Goal: Task Accomplishment & Management: Use online tool/utility

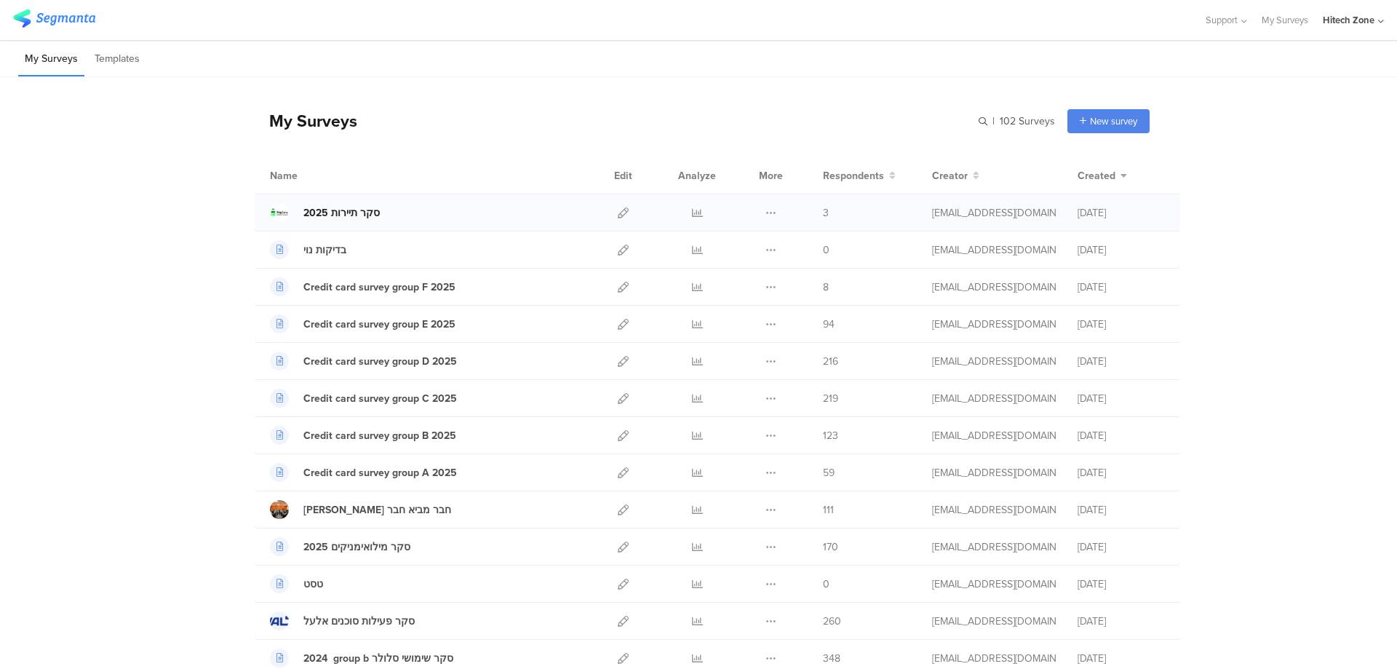
click at [360, 214] on div "סקר תיירות 2025" at bounding box center [341, 212] width 76 height 15
click at [618, 208] on icon at bounding box center [623, 212] width 11 height 11
click at [692, 211] on icon at bounding box center [697, 212] width 11 height 11
click at [618, 214] on icon at bounding box center [623, 212] width 11 height 11
click at [692, 213] on icon at bounding box center [697, 212] width 11 height 11
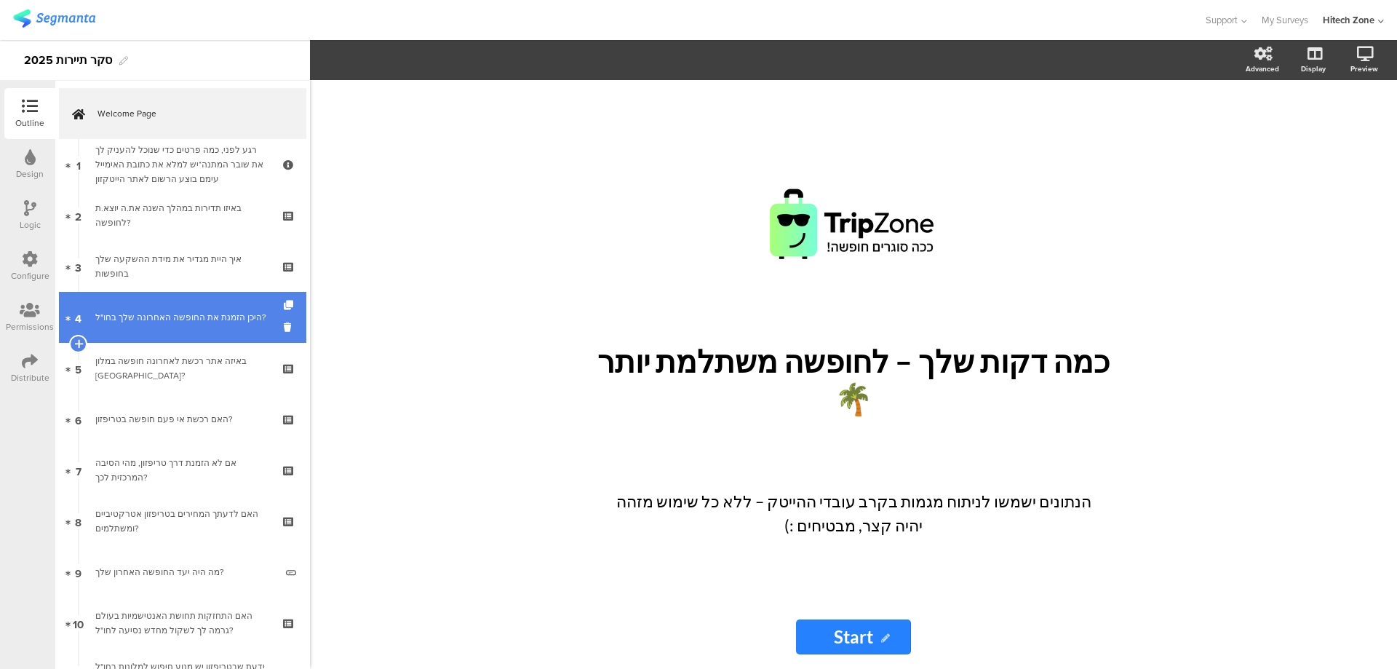
scroll to position [121, 0]
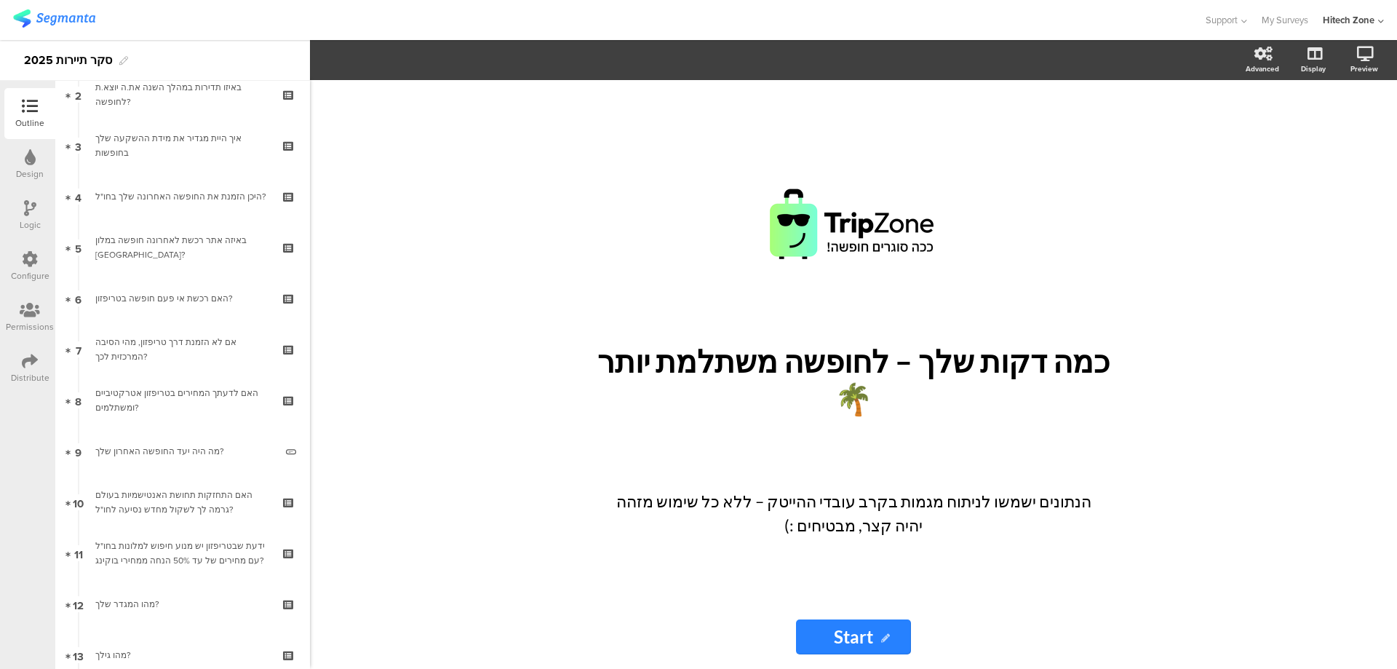
click at [21, 359] on div "Distribute" at bounding box center [29, 368] width 51 height 51
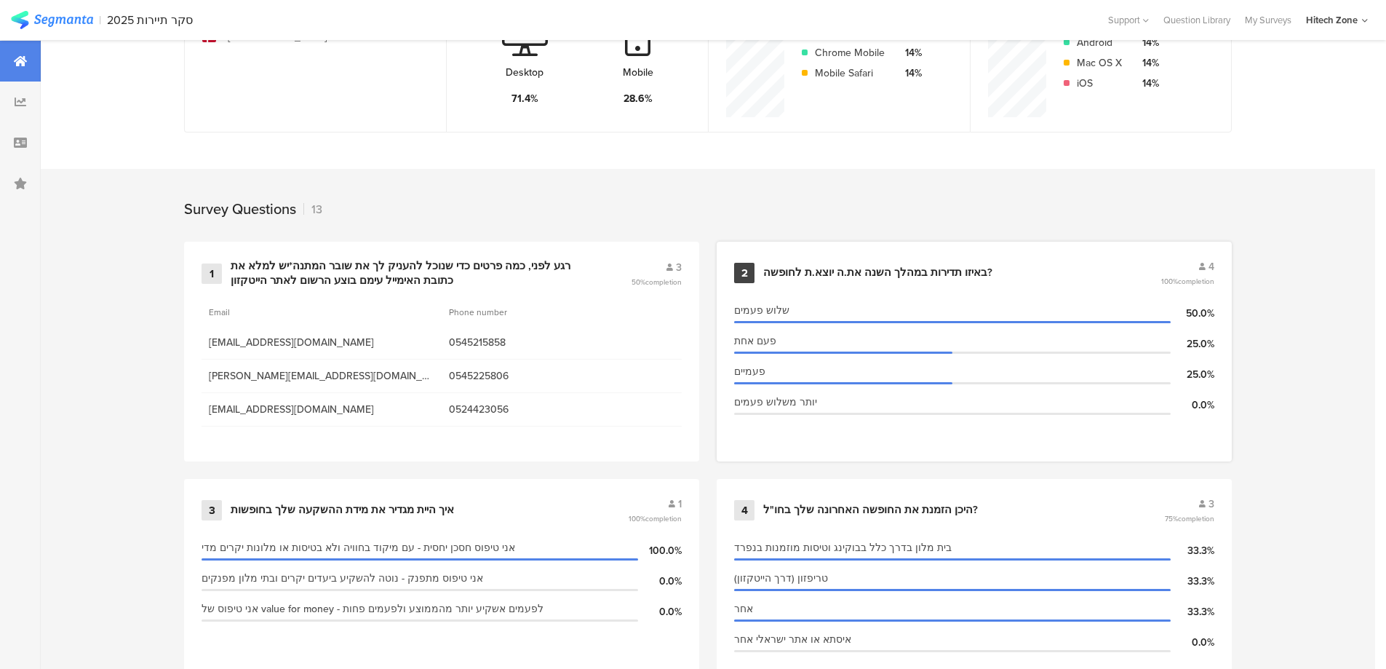
scroll to position [460, 0]
click at [453, 266] on div "רגע לפני, כמה פרטים כדי שנוכל להעניק לך את שובר המתנה*יש למלא את כתובת האימייל …" at bounding box center [413, 274] width 365 height 28
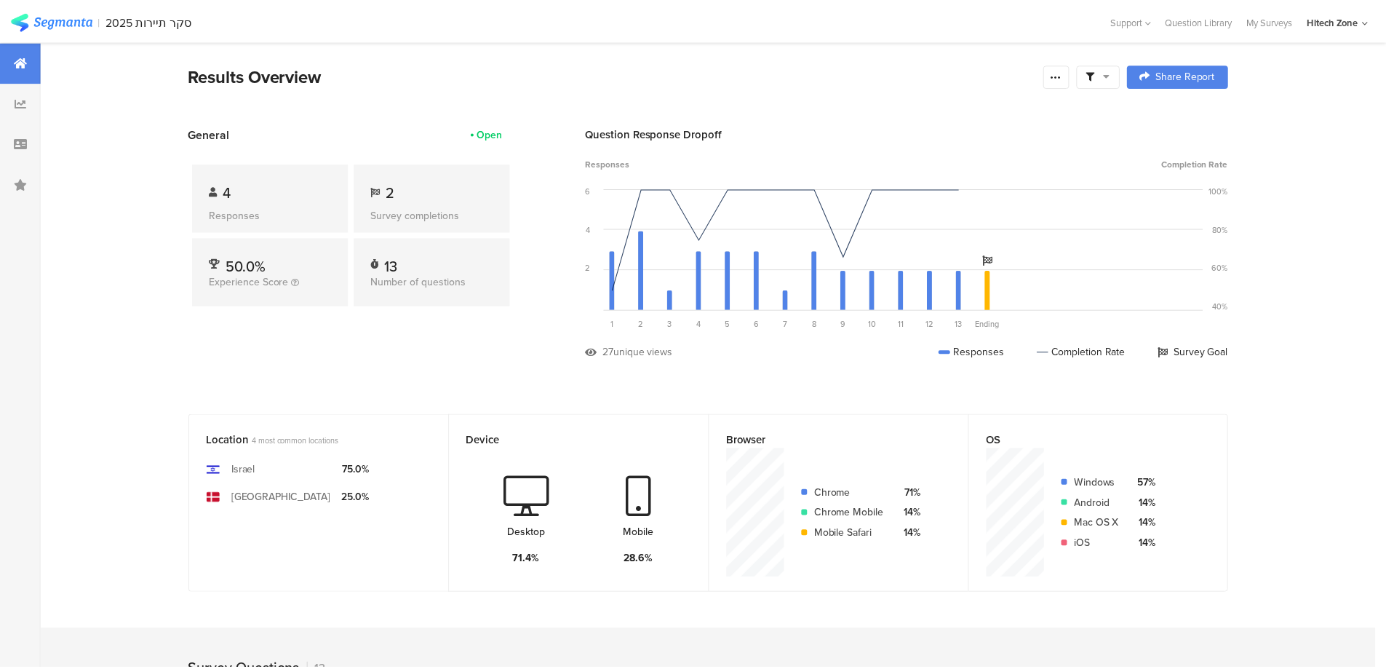
scroll to position [460, 0]
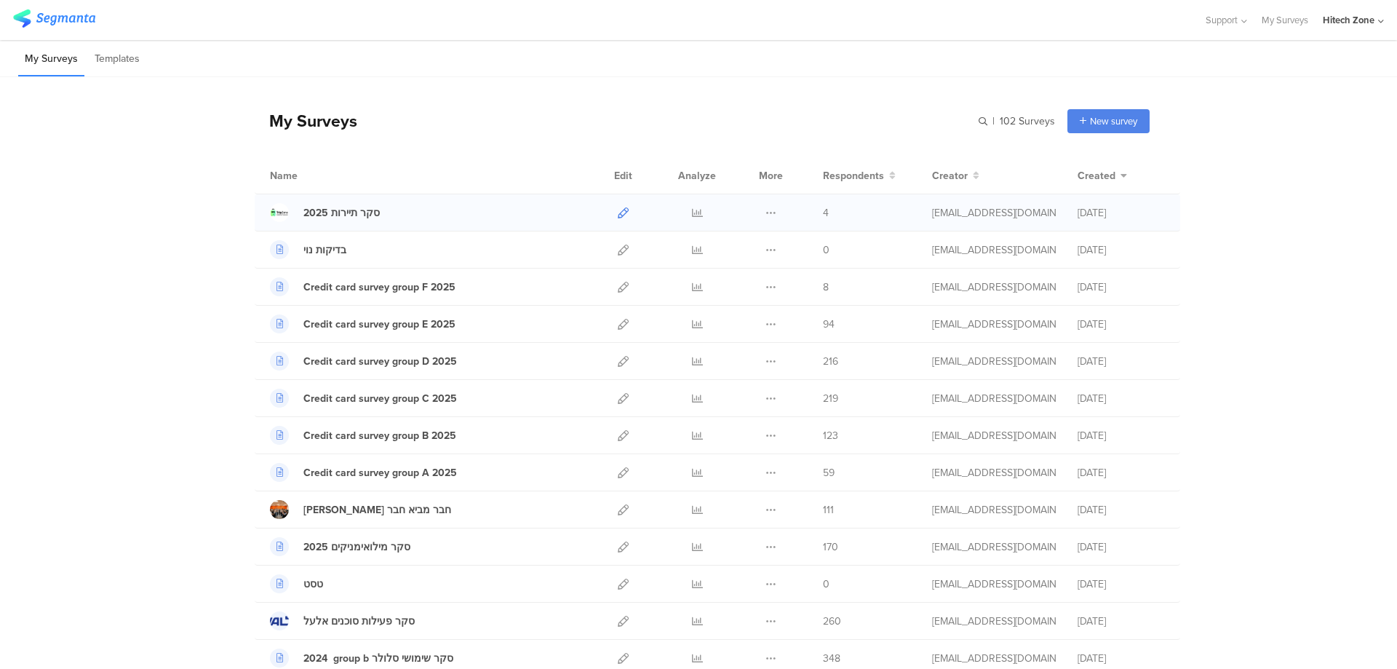
click at [619, 208] on icon at bounding box center [623, 212] width 11 height 11
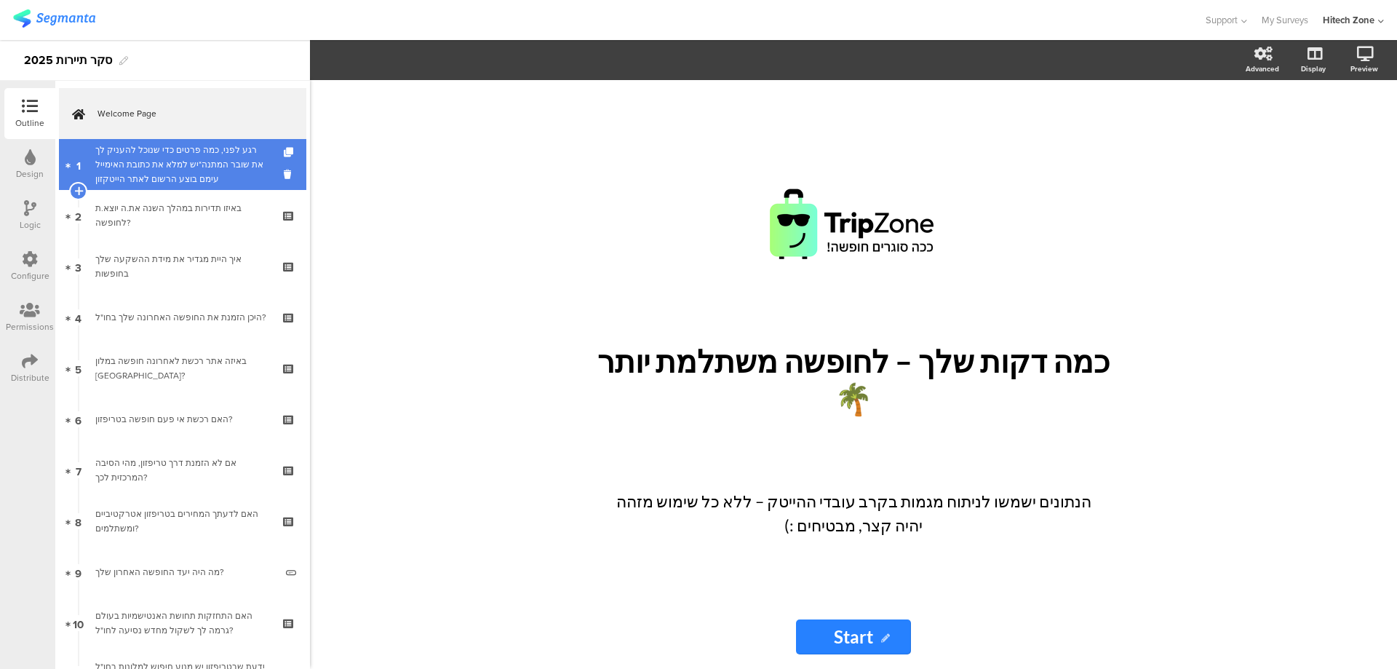
click at [185, 172] on div "רגע לפני, כמה פרטים כדי שנוכל להעניק לך את שובר המתנה*יש למלא את כתובת האימייל …" at bounding box center [182, 165] width 174 height 44
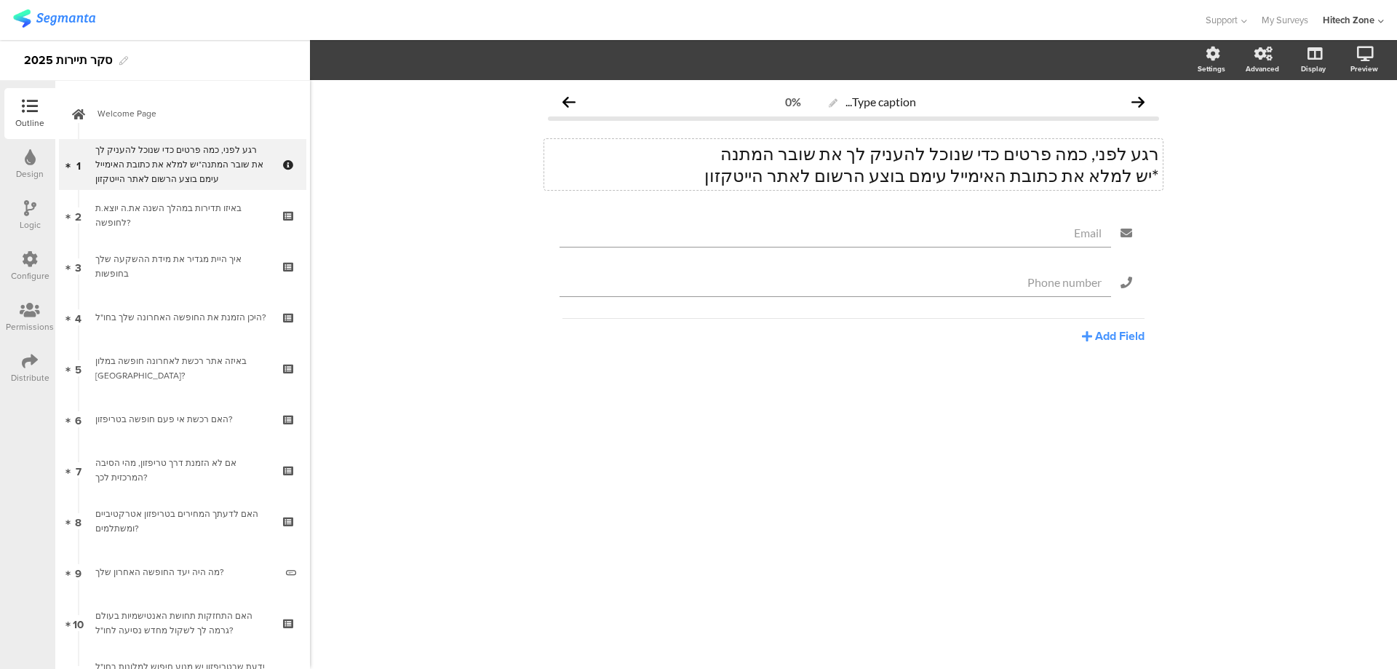
click at [907, 172] on div "רגע לפני, כמה פרטים כדי שנוכל להעניק לך את שובר המתנה *יש למלא את כתובת האימייל…" at bounding box center [853, 164] width 618 height 51
click at [931, 437] on div "Type caption... 0% רגע לפני, כמה פרטים כדי שנוכל להעניק לך את שובר המתנה *יש למ…" at bounding box center [853, 374] width 1087 height 589
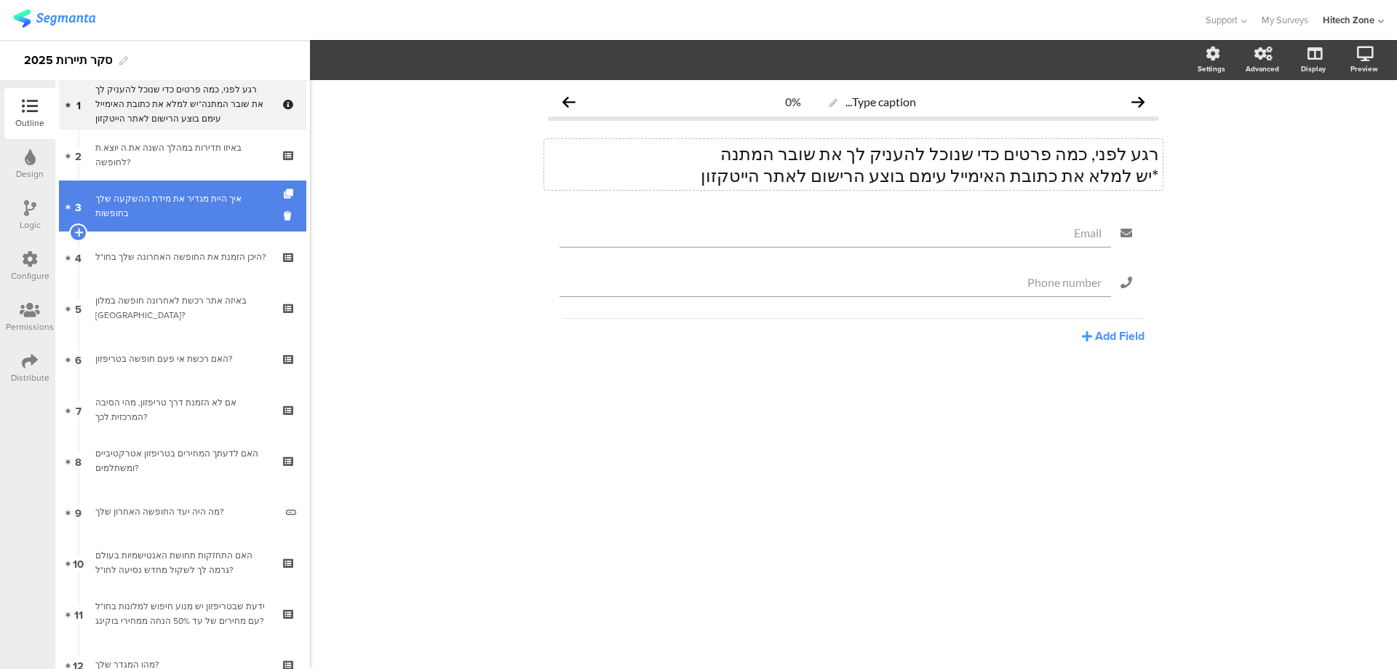
scroll to position [61, 0]
